Goal: Task Accomplishment & Management: Manage account settings

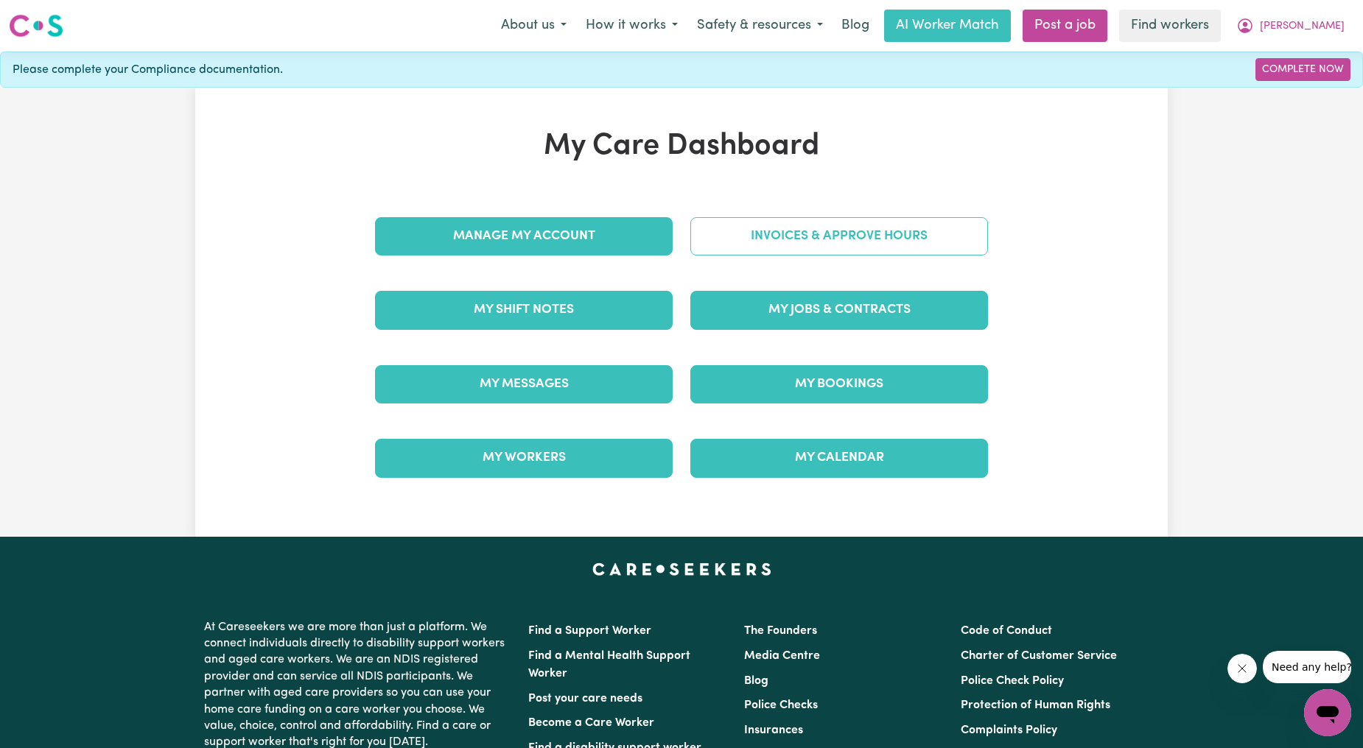
click at [834, 239] on link "Invoices & Approve Hours" at bounding box center [839, 236] width 298 height 38
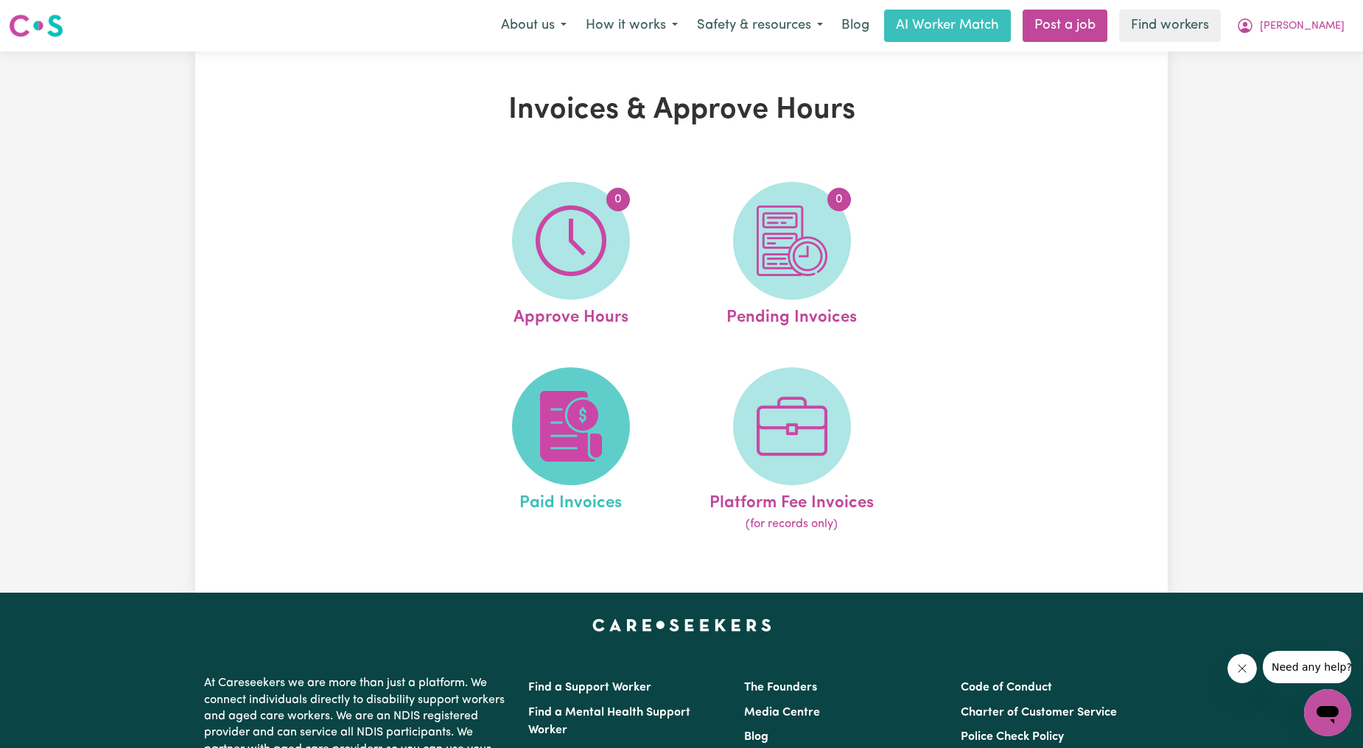
click at [597, 379] on span at bounding box center [571, 427] width 118 height 118
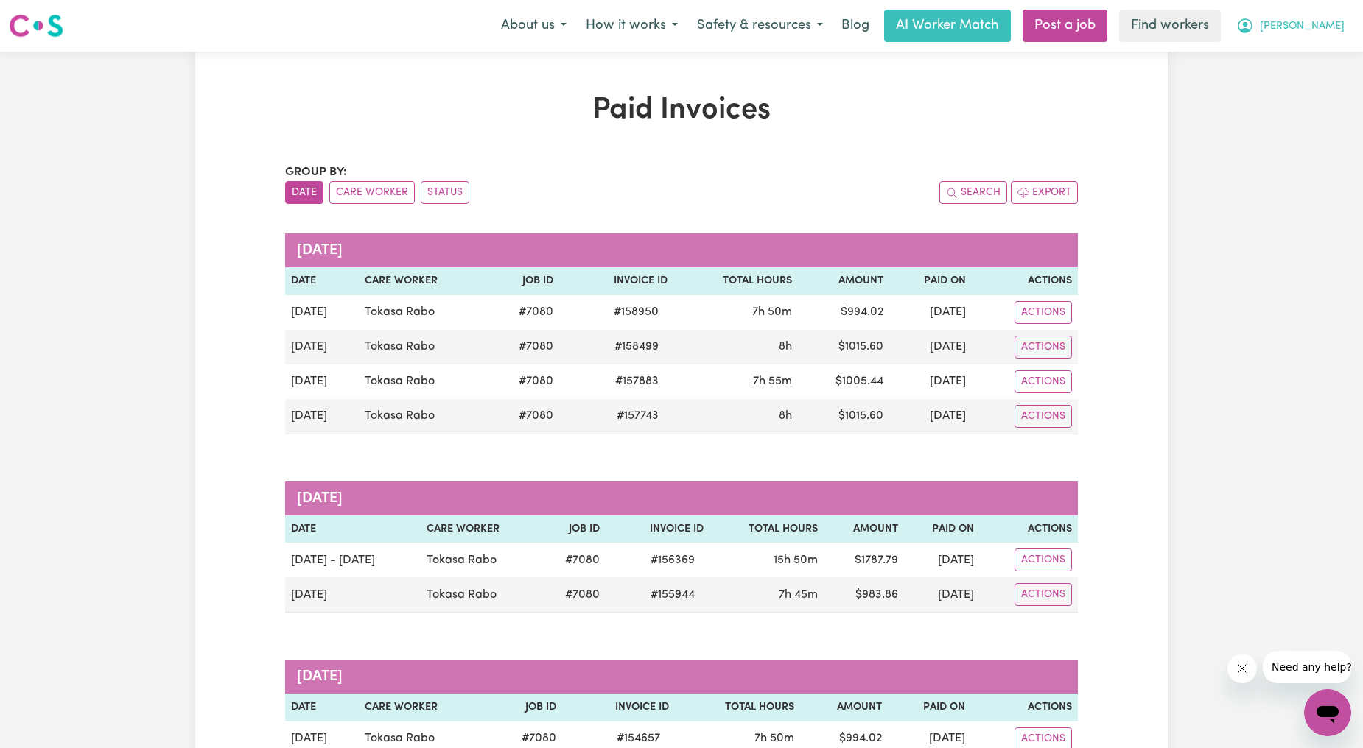
click at [1254, 27] on icon "My Account" at bounding box center [1245, 26] width 18 height 18
click at [1284, 82] on link "Logout" at bounding box center [1295, 85] width 116 height 28
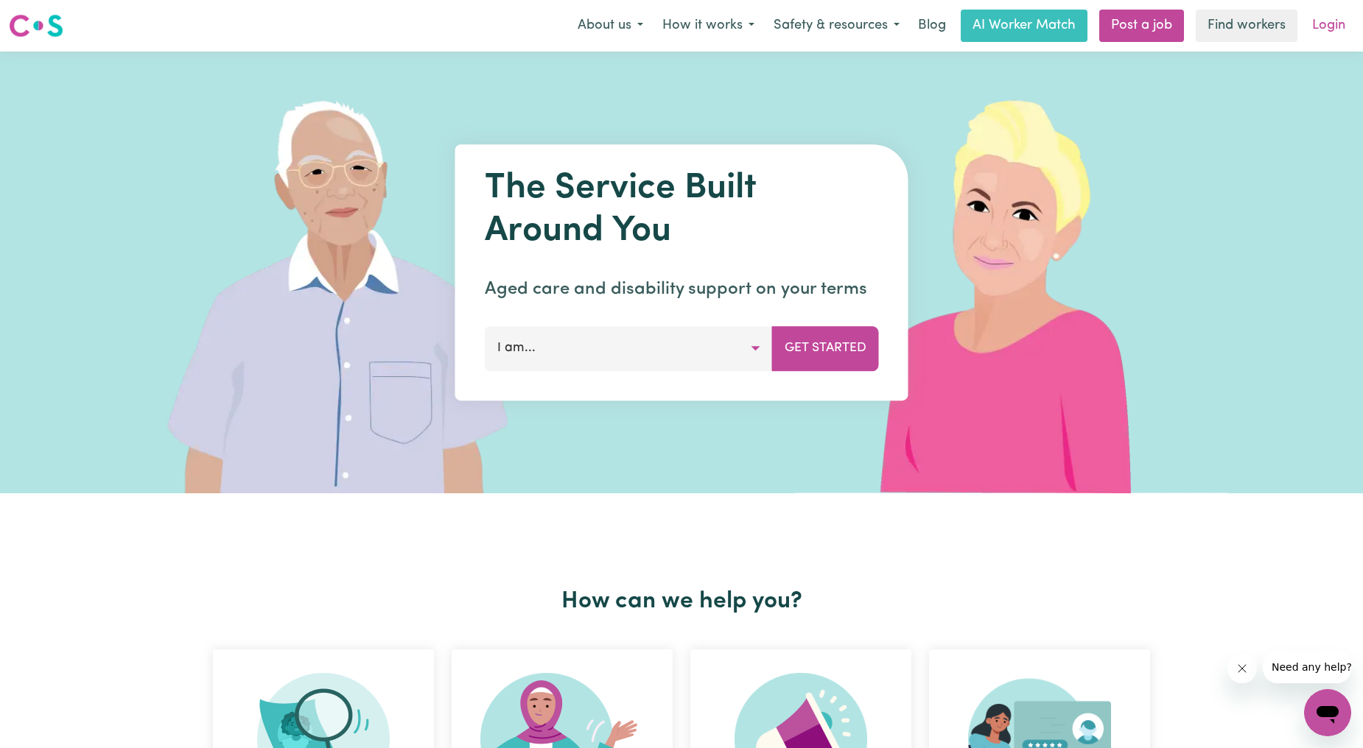
click at [1319, 26] on link "Login" at bounding box center [1328, 26] width 51 height 32
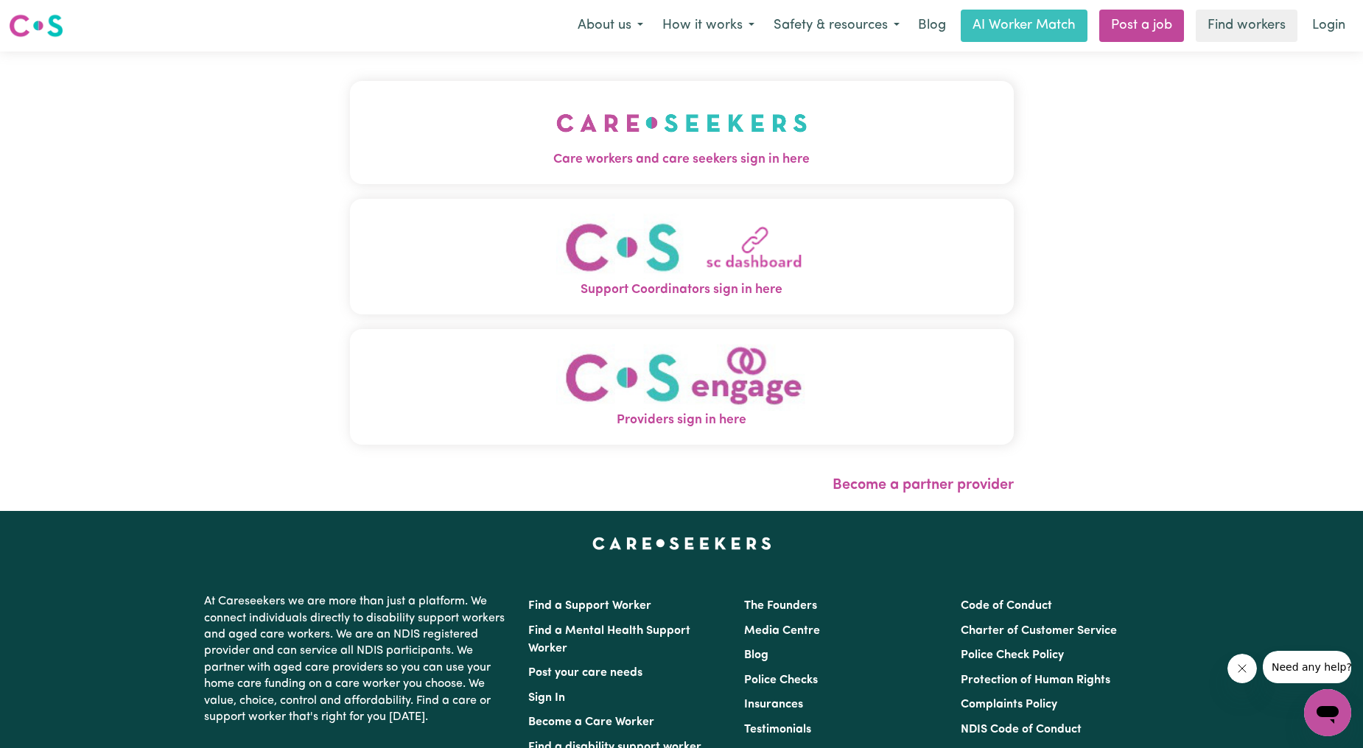
click at [621, 158] on span "Care workers and care seekers sign in here" at bounding box center [682, 159] width 664 height 19
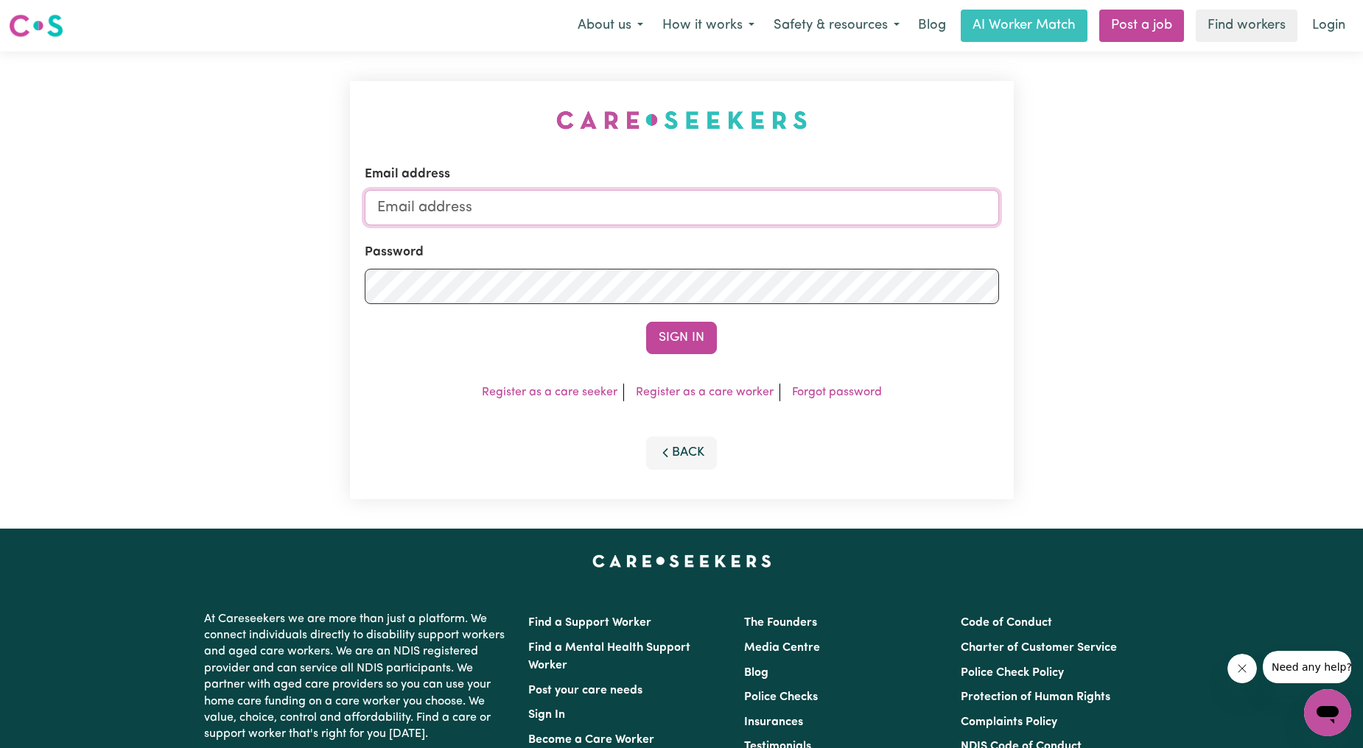
click at [595, 223] on input "Email address" at bounding box center [682, 207] width 634 height 35
drag, startPoint x: 454, startPoint y: 210, endPoint x: 691, endPoint y: 211, distance: 237.2
click at [691, 211] on input "[EMAIL_ADDRESS][PERSON_NAME][DOMAIN_NAME]" at bounding box center [682, 207] width 634 height 35
type input "[EMAIL_ADDRESS][DOMAIN_NAME]"
click at [706, 326] on button "Sign In" at bounding box center [681, 338] width 71 height 32
